Goal: Information Seeking & Learning: Check status

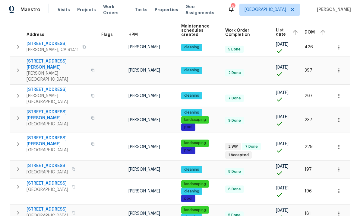
scroll to position [86, 0]
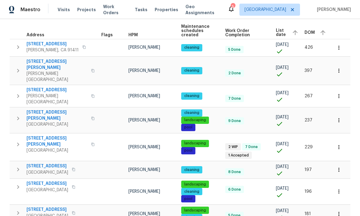
click at [342, 140] on button "button" at bounding box center [338, 146] width 13 height 13
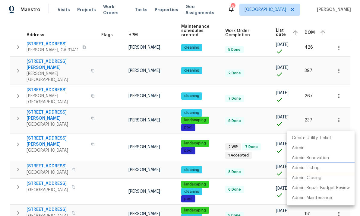
click at [316, 169] on p "Admin: Listing" at bounding box center [306, 168] width 28 height 6
click at [24, 84] on div at bounding box center [180, 108] width 360 height 216
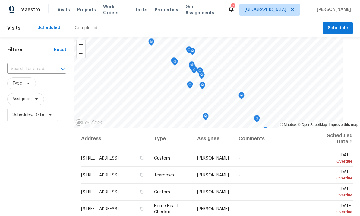
click at [107, 12] on span "Work Orders" at bounding box center [115, 10] width 24 height 12
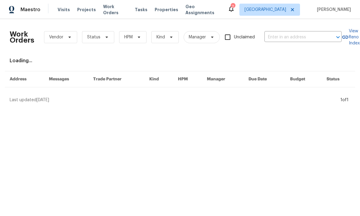
click at [312, 38] on input "text" at bounding box center [294, 37] width 60 height 9
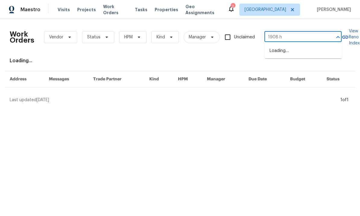
type input "1908 ha"
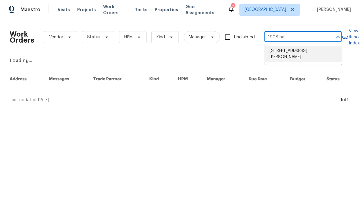
click at [300, 53] on li "1908 Hazel Nut Ct, Agoura Hills, CA 91301" at bounding box center [303, 54] width 77 height 16
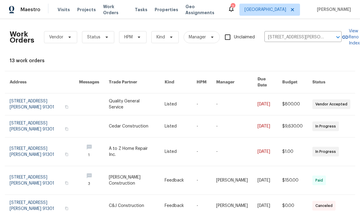
click at [26, 94] on link at bounding box center [44, 104] width 69 height 22
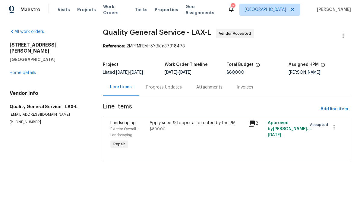
click at [250, 126] on icon at bounding box center [252, 123] width 6 height 6
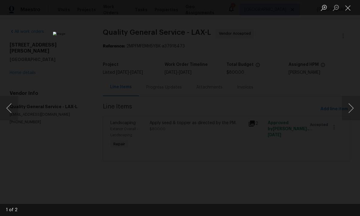
click at [348, 104] on button "Next image" at bounding box center [351, 108] width 18 height 24
click at [347, 105] on button "Next image" at bounding box center [351, 108] width 18 height 24
click at [346, 105] on button "Next image" at bounding box center [351, 108] width 18 height 24
click at [346, 106] on button "Next image" at bounding box center [351, 108] width 18 height 24
click at [346, 10] on button "Close lightbox" at bounding box center [348, 7] width 12 height 11
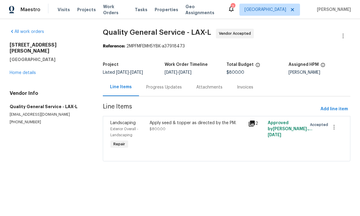
click at [19, 71] on link "Home details" at bounding box center [23, 73] width 26 height 4
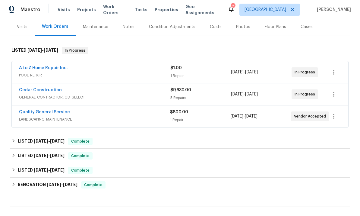
scroll to position [73, 0]
click at [34, 69] on link "A to Z Home Repair Inc." at bounding box center [43, 68] width 49 height 4
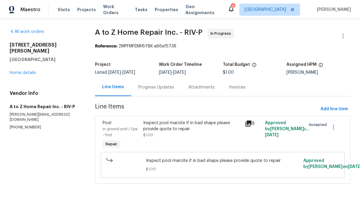
click at [249, 124] on icon at bounding box center [248, 123] width 6 height 6
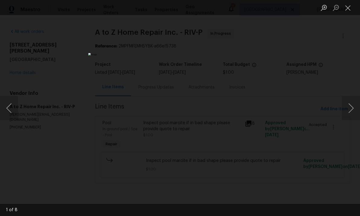
click at [340, 110] on div "Lightbox" at bounding box center [180, 108] width 360 height 216
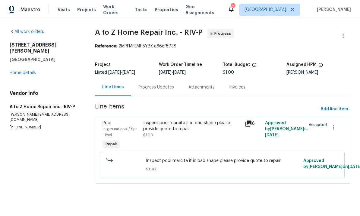
click at [249, 121] on icon at bounding box center [248, 123] width 6 height 6
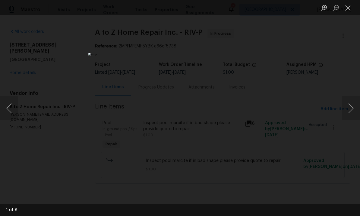
click at [346, 108] on button "Next image" at bounding box center [351, 108] width 18 height 24
click at [350, 108] on button "Next image" at bounding box center [351, 108] width 18 height 24
click at [347, 109] on button "Next image" at bounding box center [351, 108] width 18 height 24
click at [349, 109] on button "Next image" at bounding box center [351, 108] width 18 height 24
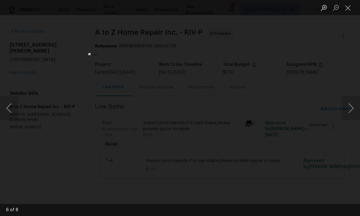
click at [349, 109] on button "Next image" at bounding box center [351, 108] width 18 height 24
click at [350, 6] on button "Close lightbox" at bounding box center [348, 7] width 12 height 11
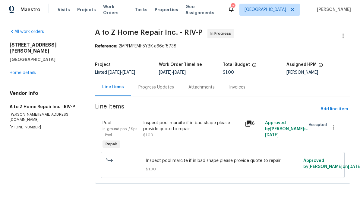
click at [148, 83] on div "Progress Updates" at bounding box center [156, 87] width 50 height 18
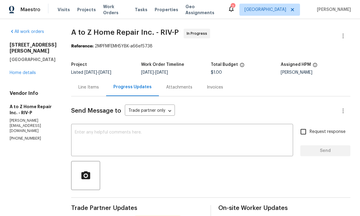
click at [20, 71] on link "Home details" at bounding box center [23, 73] width 26 height 4
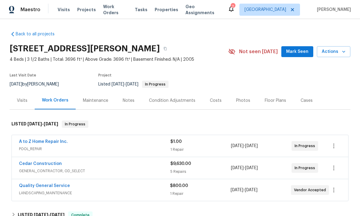
click at [48, 139] on link "A to Z Home Repair Inc." at bounding box center [43, 141] width 49 height 4
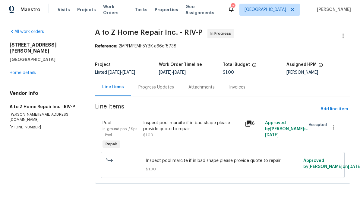
click at [17, 63] on div "1908 Hazel Nut Ct Agoura Hills, CA 91301 Home details" at bounding box center [45, 59] width 71 height 34
click at [21, 71] on link "Home details" at bounding box center [23, 73] width 26 height 4
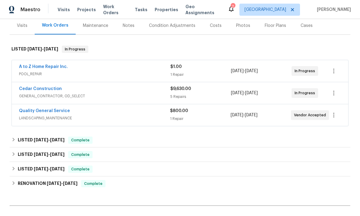
scroll to position [30, 0]
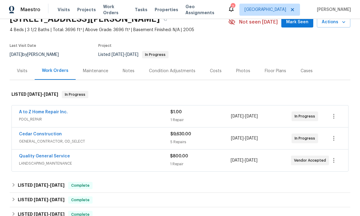
click at [31, 132] on link "Cedar Construction" at bounding box center [40, 134] width 43 height 4
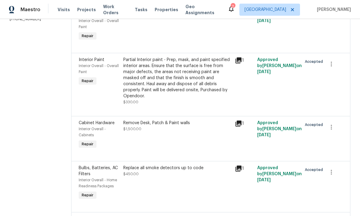
scroll to position [114, 0]
click at [242, 123] on icon at bounding box center [238, 123] width 6 height 6
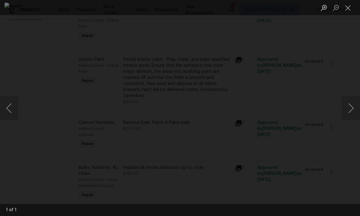
click at [348, 8] on button "Close lightbox" at bounding box center [348, 7] width 12 height 11
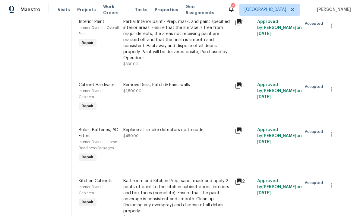
scroll to position [152, 0]
click at [242, 128] on icon at bounding box center [238, 129] width 7 height 7
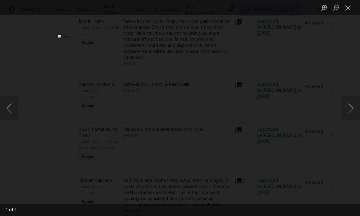
click at [347, 8] on button "Close lightbox" at bounding box center [348, 7] width 12 height 11
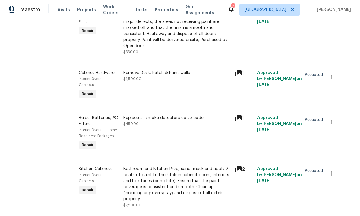
scroll to position [23, 0]
click at [242, 166] on icon at bounding box center [238, 169] width 6 height 6
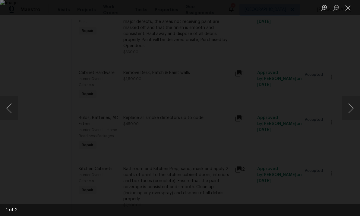
click at [349, 106] on button "Next image" at bounding box center [351, 108] width 18 height 24
click at [348, 106] on button "Next image" at bounding box center [351, 108] width 18 height 24
click at [348, 105] on button "Next image" at bounding box center [351, 108] width 18 height 24
click at [349, 106] on button "Next image" at bounding box center [351, 108] width 18 height 24
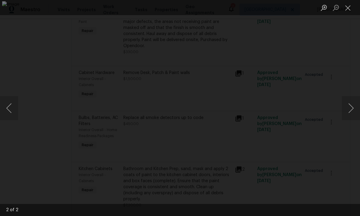
click at [349, 106] on button "Next image" at bounding box center [351, 108] width 18 height 24
click at [350, 12] on button "Close lightbox" at bounding box center [348, 7] width 12 height 11
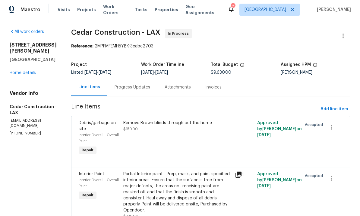
scroll to position [0, 0]
click at [19, 71] on link "Home details" at bounding box center [23, 73] width 26 height 4
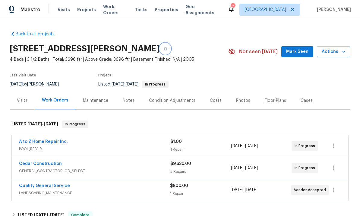
click at [167, 47] on icon "button" at bounding box center [165, 49] width 4 height 4
